Goal: Understand process/instructions: Learn about a topic

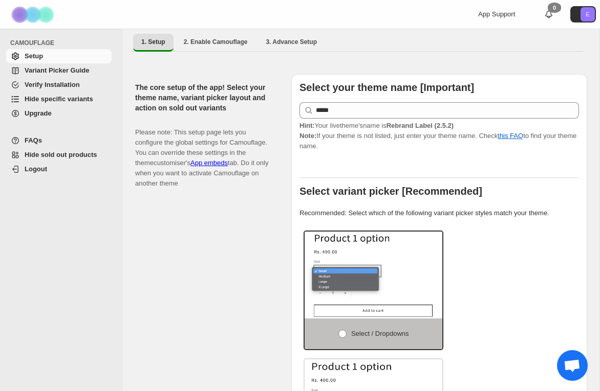
scroll to position [80, 0]
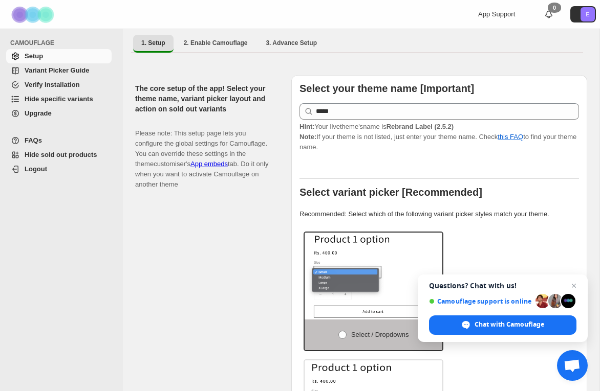
click at [40, 71] on span "Variant Picker Guide" at bounding box center [57, 71] width 64 height 8
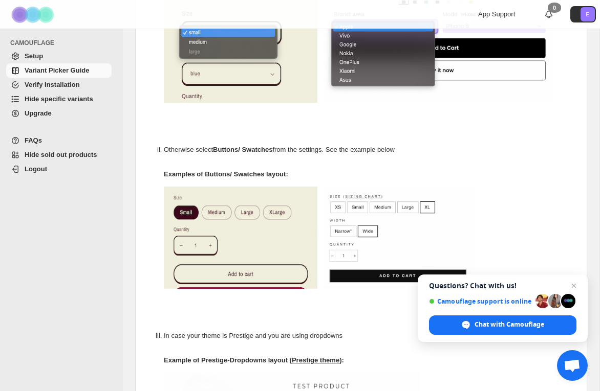
scroll to position [252, 0]
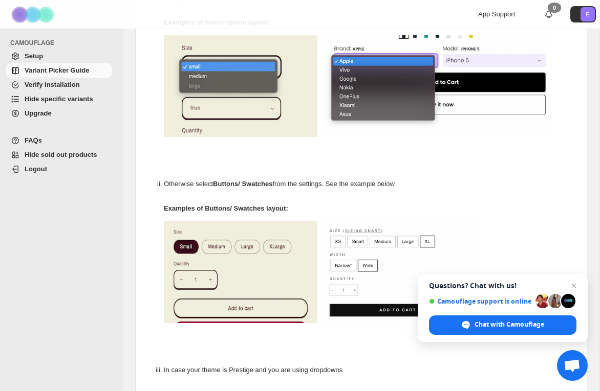
click at [31, 89] on span "Verify Installation" at bounding box center [67, 85] width 85 height 10
